Goal: Task Accomplishment & Management: Use online tool/utility

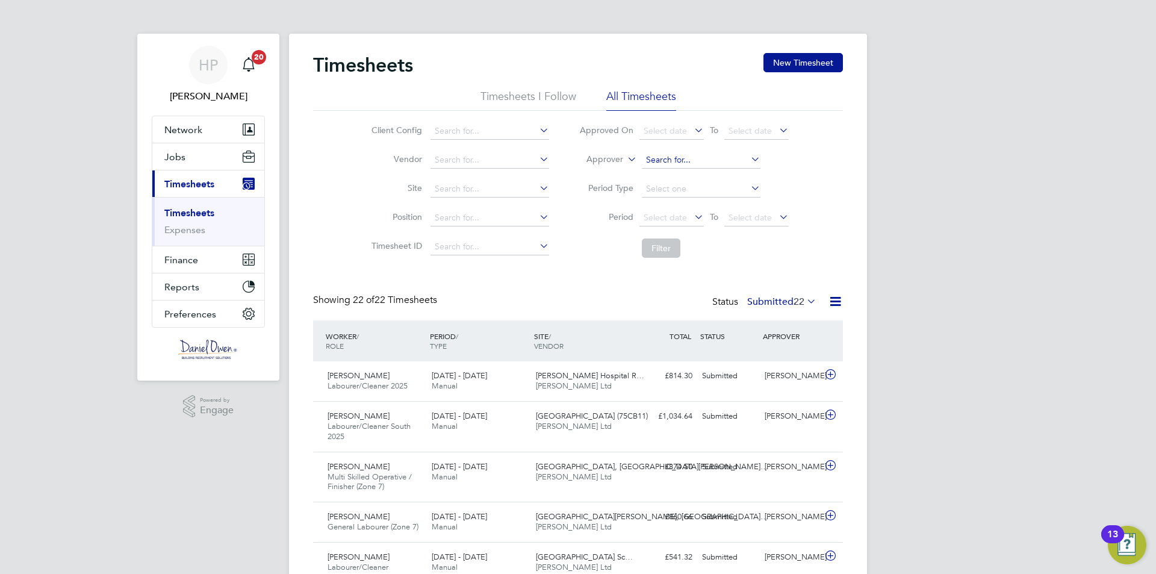
click at [669, 154] on input at bounding box center [701, 160] width 119 height 17
click at [471, 190] on input at bounding box center [489, 189] width 119 height 17
click at [505, 204] on li "Thames Wa ter Pumping Station (22CB03)" at bounding box center [514, 205] width 170 height 16
type input "[GEOGRAPHIC_DATA] (22CB03)"
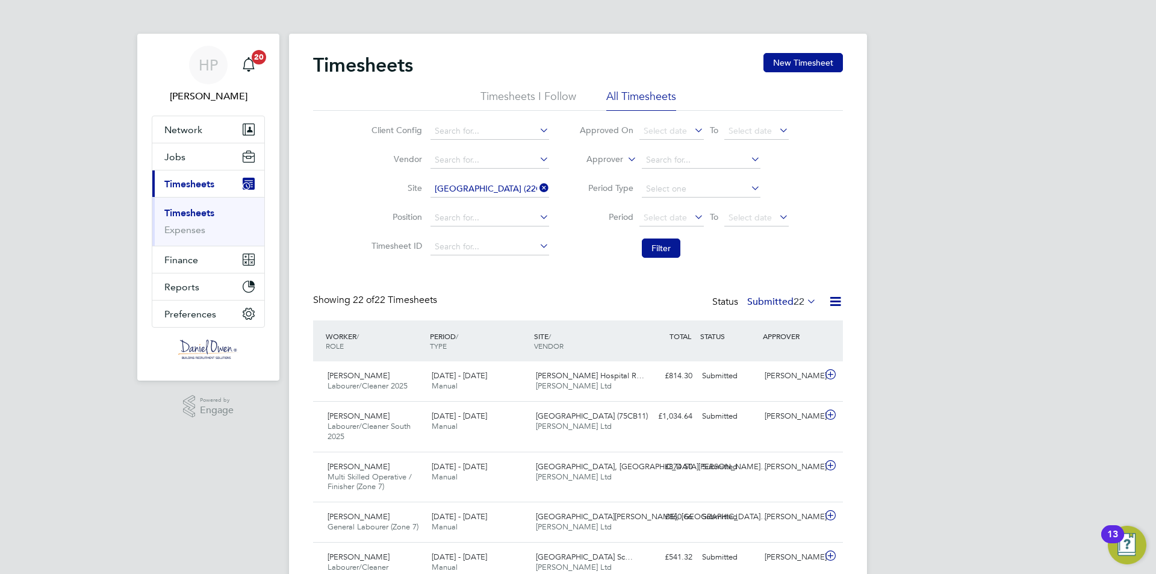
click at [537, 190] on icon at bounding box center [537, 187] width 0 height 17
click at [492, 187] on input at bounding box center [489, 189] width 119 height 17
click at [489, 204] on li "[PERSON_NAME] oth Student Accom Enabling Works (22CA01)" at bounding box center [563, 205] width 268 height 16
type input "[PERSON_NAME] Student Accom Enabling Works (22CA01)"
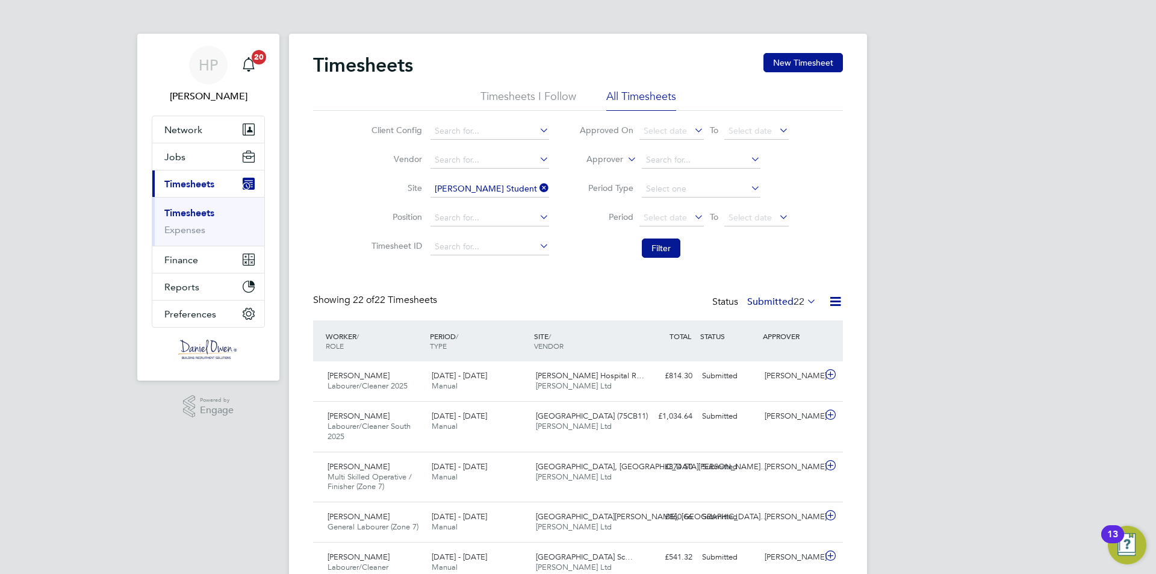
click at [748, 183] on icon at bounding box center [748, 187] width 0 height 17
click at [748, 181] on icon at bounding box center [748, 187] width 0 height 17
click at [748, 193] on icon at bounding box center [748, 187] width 0 height 17
drag, startPoint x: 749, startPoint y: 182, endPoint x: 739, endPoint y: 183, distance: 10.3
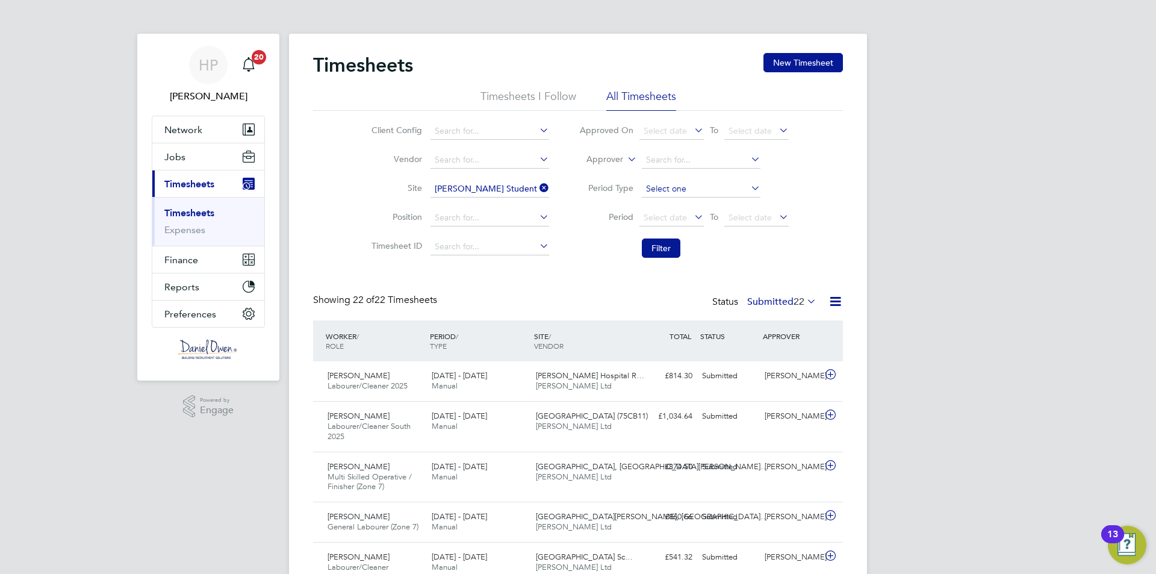
click at [748, 181] on icon at bounding box center [748, 187] width 0 height 17
click at [726, 184] on input at bounding box center [701, 189] width 119 height 17
click at [678, 210] on span "Select date" at bounding box center [671, 218] width 64 height 16
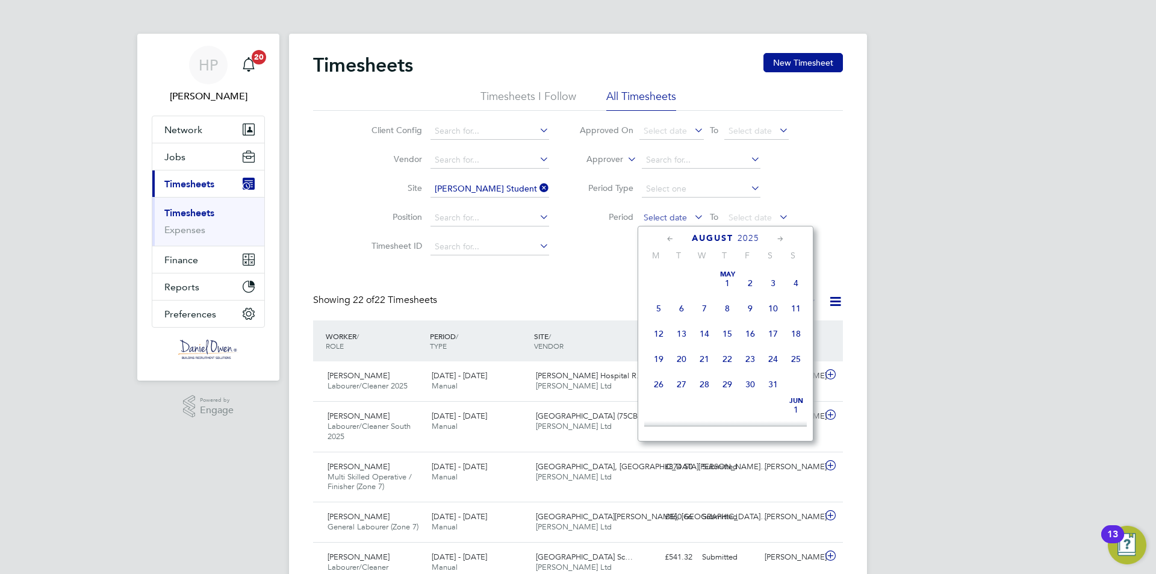
scroll to position [469, 0]
click at [656, 306] on span "18" at bounding box center [658, 296] width 23 height 23
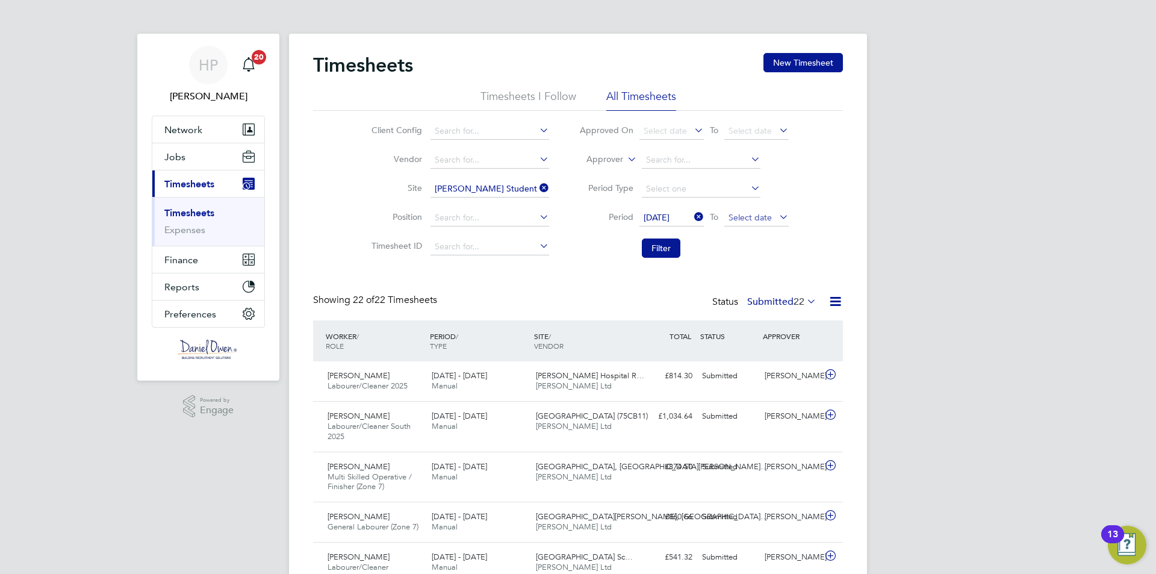
click at [758, 215] on span "Select date" at bounding box center [749, 217] width 43 height 11
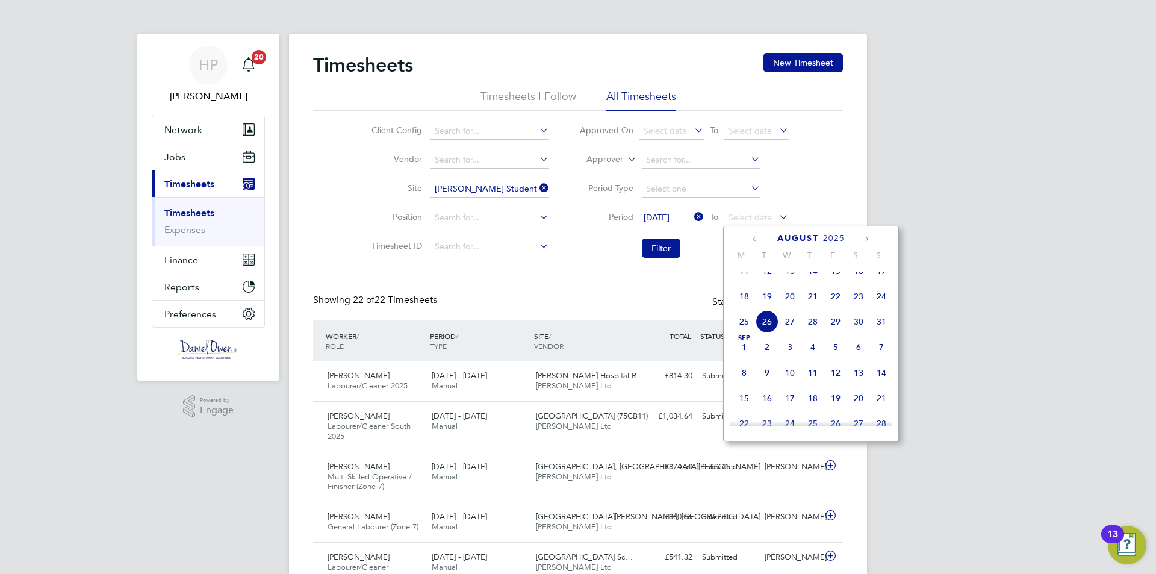
click at [878, 307] on span "24" at bounding box center [881, 296] width 23 height 23
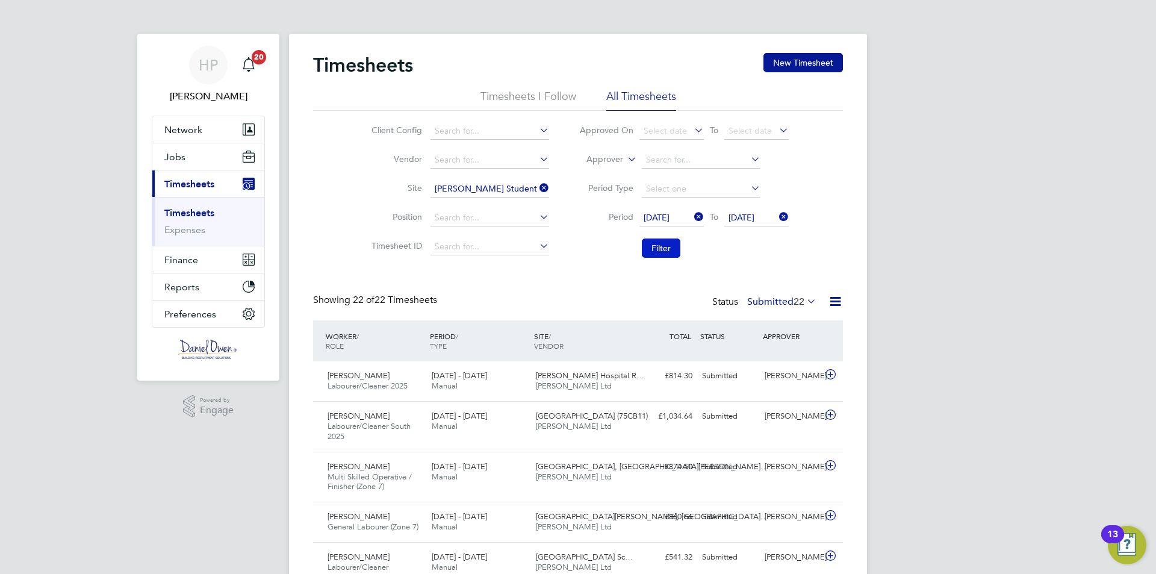
click at [674, 246] on button "Filter" at bounding box center [661, 247] width 39 height 19
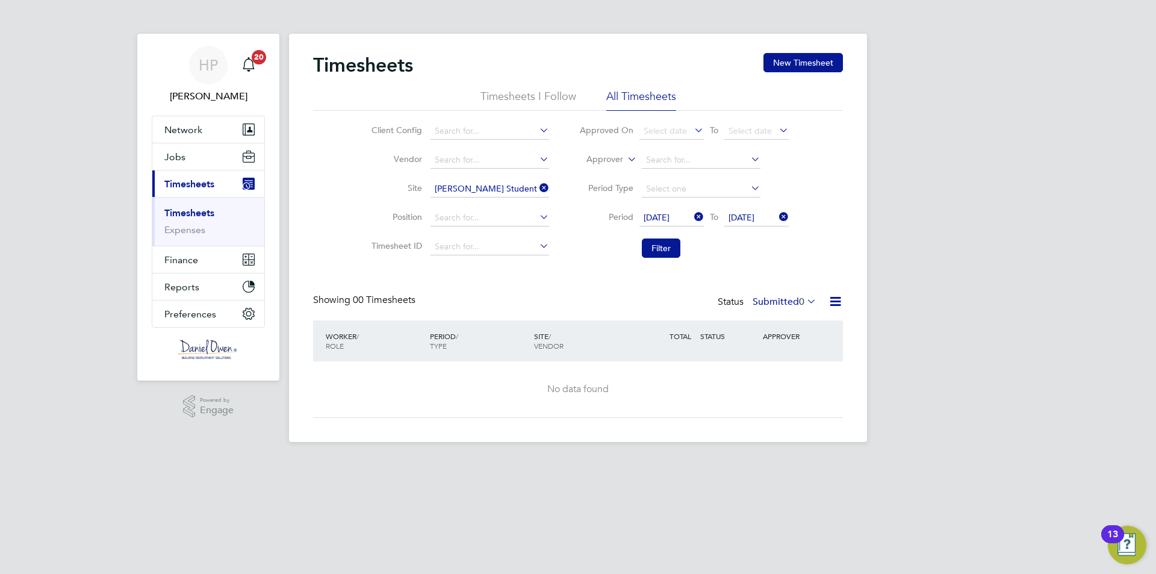
click at [99, 203] on div "HP [PERSON_NAME] Notifications 20 Applications: Network Team Members Businesses…" at bounding box center [578, 230] width 1156 height 461
